Goal: Information Seeking & Learning: Learn about a topic

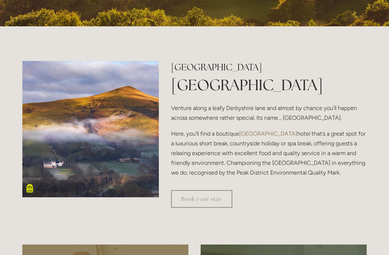
scroll to position [190, 0]
click at [201, 207] on link "Book your stay" at bounding box center [201, 199] width 61 height 18
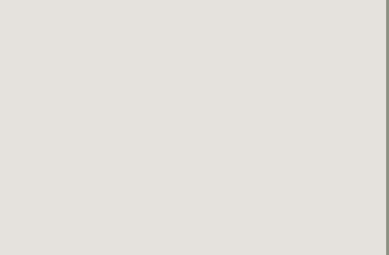
scroll to position [639, 3]
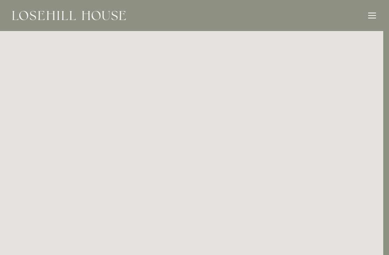
scroll to position [0, 6]
click at [368, 18] on div at bounding box center [372, 18] width 8 height 1
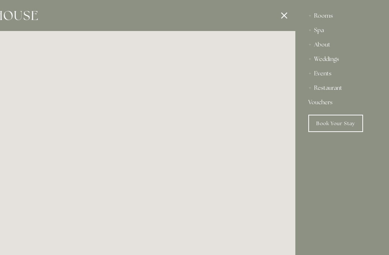
scroll to position [0, 0]
click at [319, 33] on div "Spa" at bounding box center [342, 30] width 68 height 14
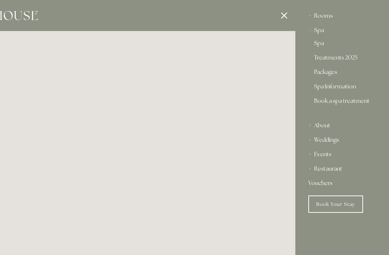
click at [319, 48] on link "Spa" at bounding box center [342, 44] width 56 height 9
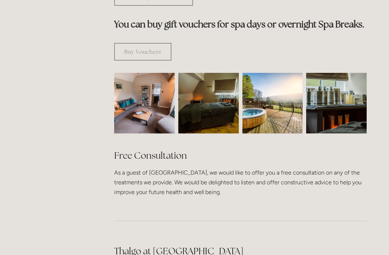
scroll to position [442, 0]
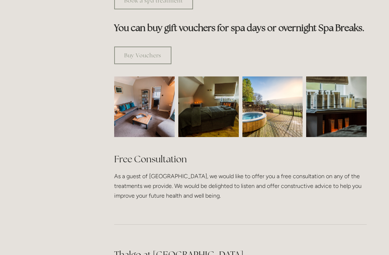
click at [265, 93] on img at bounding box center [272, 106] width 61 height 61
click at [280, 91] on img at bounding box center [272, 106] width 61 height 61
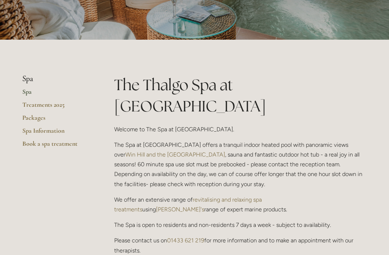
scroll to position [111, 0]
click at [25, 130] on link "Spa Information" at bounding box center [56, 133] width 69 height 13
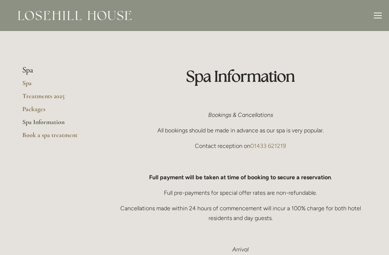
click at [24, 122] on link "Spa Information" at bounding box center [56, 124] width 69 height 13
click at [381, 10] on div "Rooms Rooms Your Stay Book a stay Offers Spa About" at bounding box center [194, 15] width 375 height 31
click at [375, 15] on div at bounding box center [378, 15] width 8 height 1
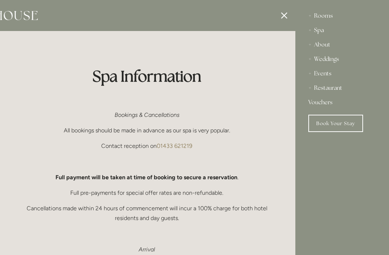
click at [340, 85] on div "Restaurant" at bounding box center [342, 88] width 68 height 14
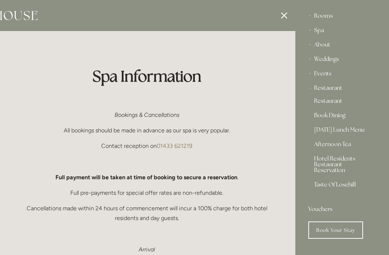
click at [362, 131] on link "[DATE] Lunch Menu" at bounding box center [342, 131] width 56 height 9
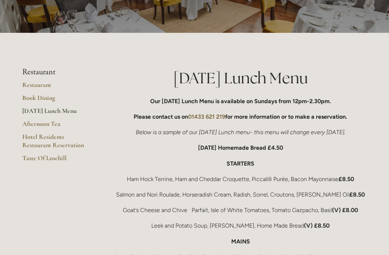
scroll to position [75, 0]
click at [24, 85] on link "Restaurant" at bounding box center [56, 87] width 69 height 13
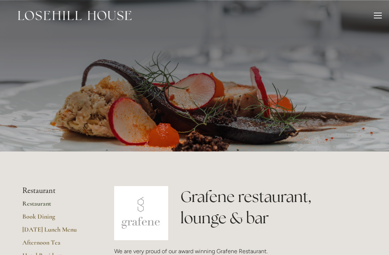
click at [387, 13] on header "Rooms Rooms Your Stay Book a stay Offers Spa" at bounding box center [194, 15] width 389 height 31
click at [374, 20] on div at bounding box center [378, 17] width 8 height 8
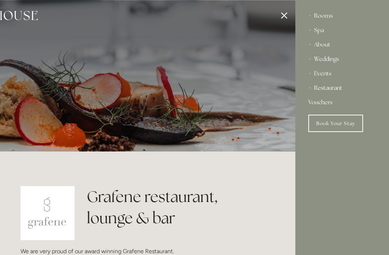
click at [327, 18] on div "Rooms" at bounding box center [342, 16] width 68 height 14
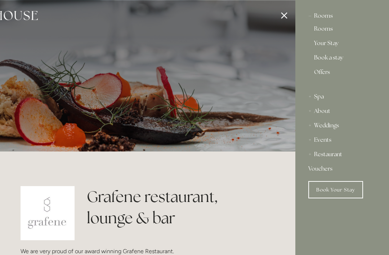
click at [328, 44] on link "Your Stay" at bounding box center [342, 44] width 56 height 9
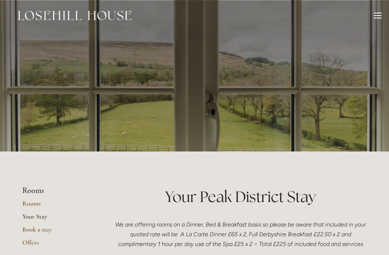
click at [376, 19] on div at bounding box center [378, 17] width 8 height 8
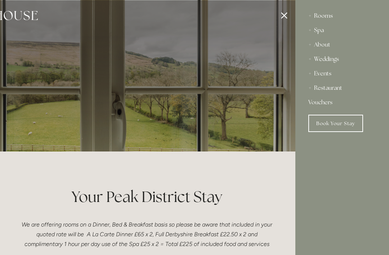
click at [281, 18] on div at bounding box center [100, 127] width 389 height 255
